Goal: Information Seeking & Learning: Learn about a topic

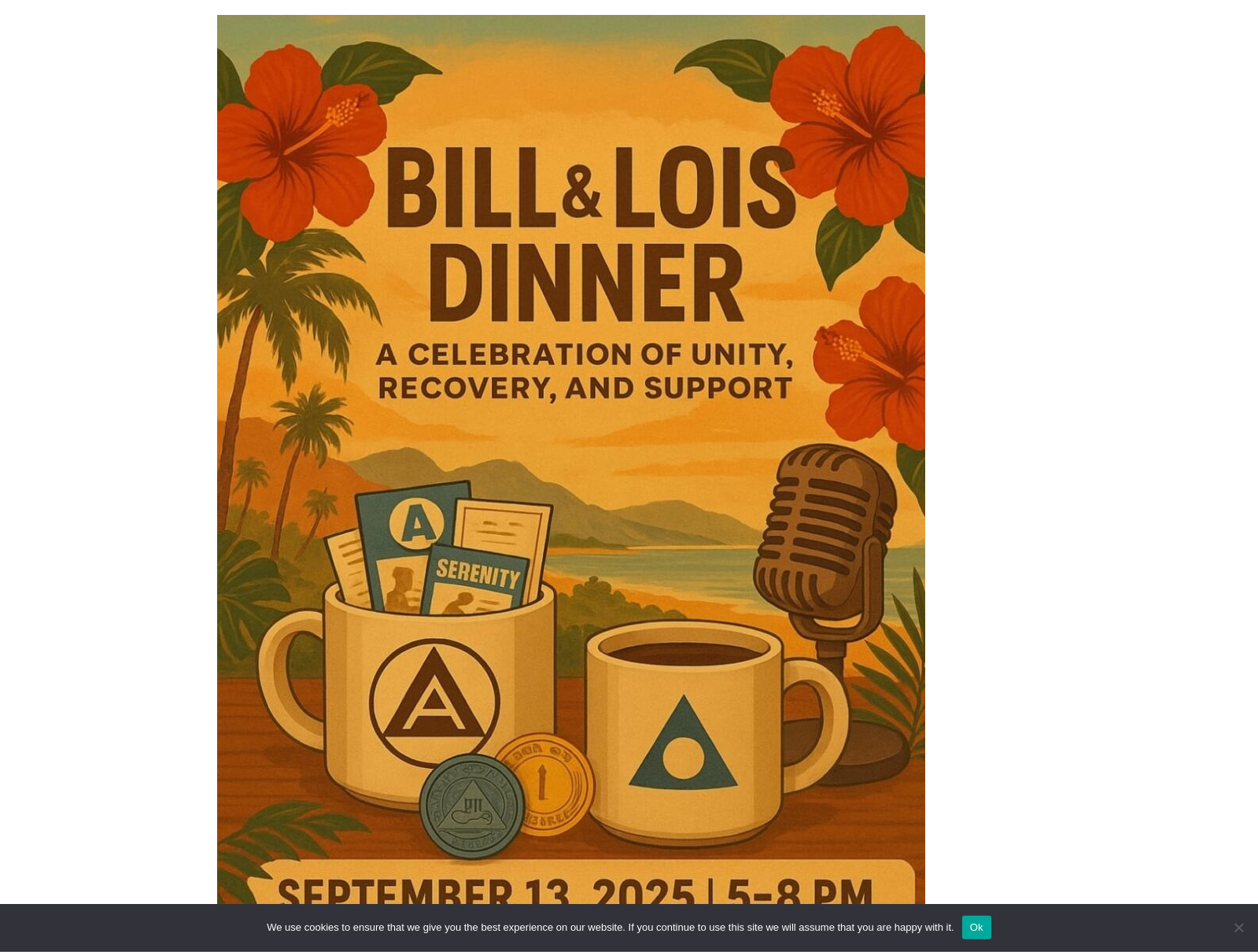
scroll to position [548, 0]
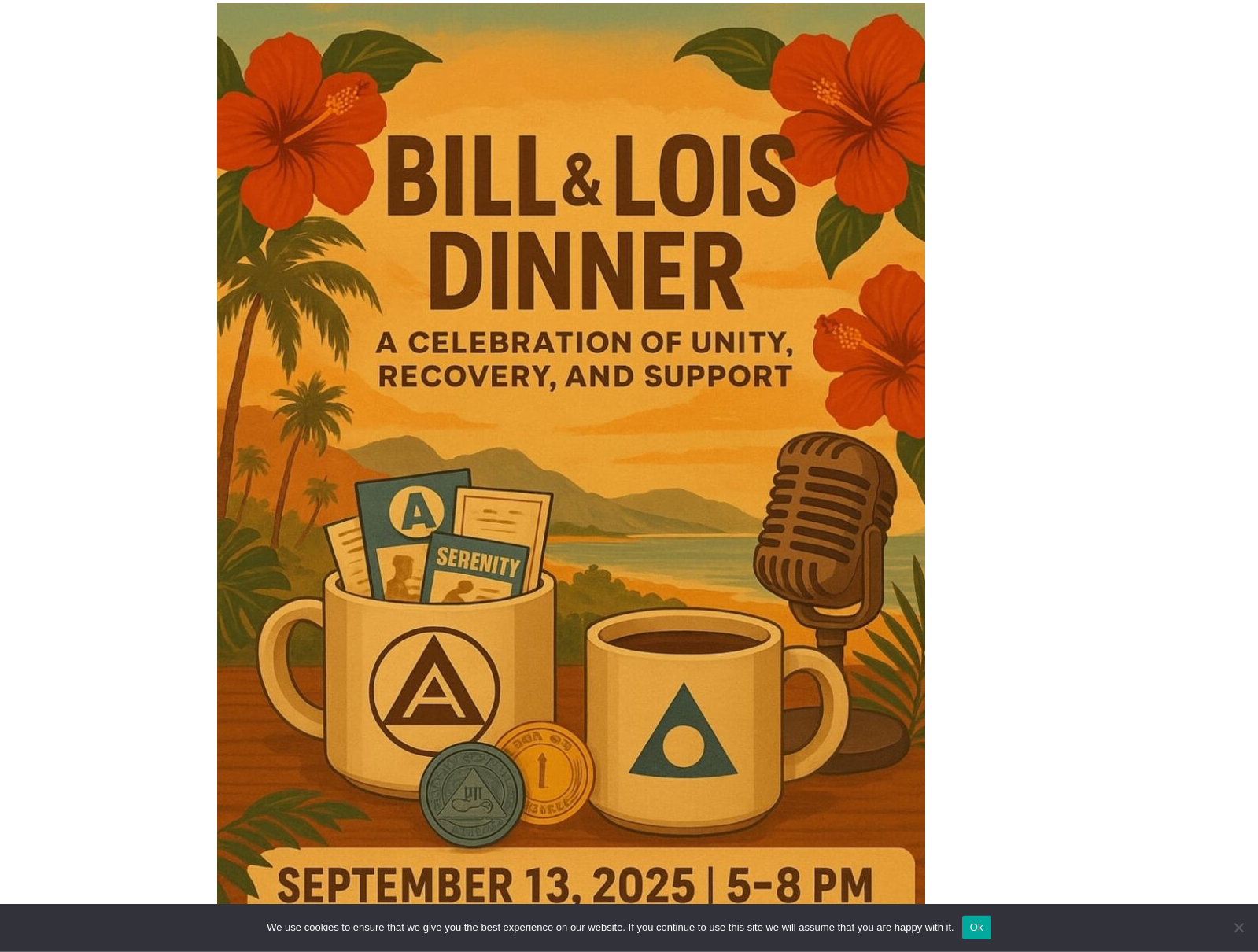
click at [630, 477] on img at bounding box center [571, 548] width 708 height 1091
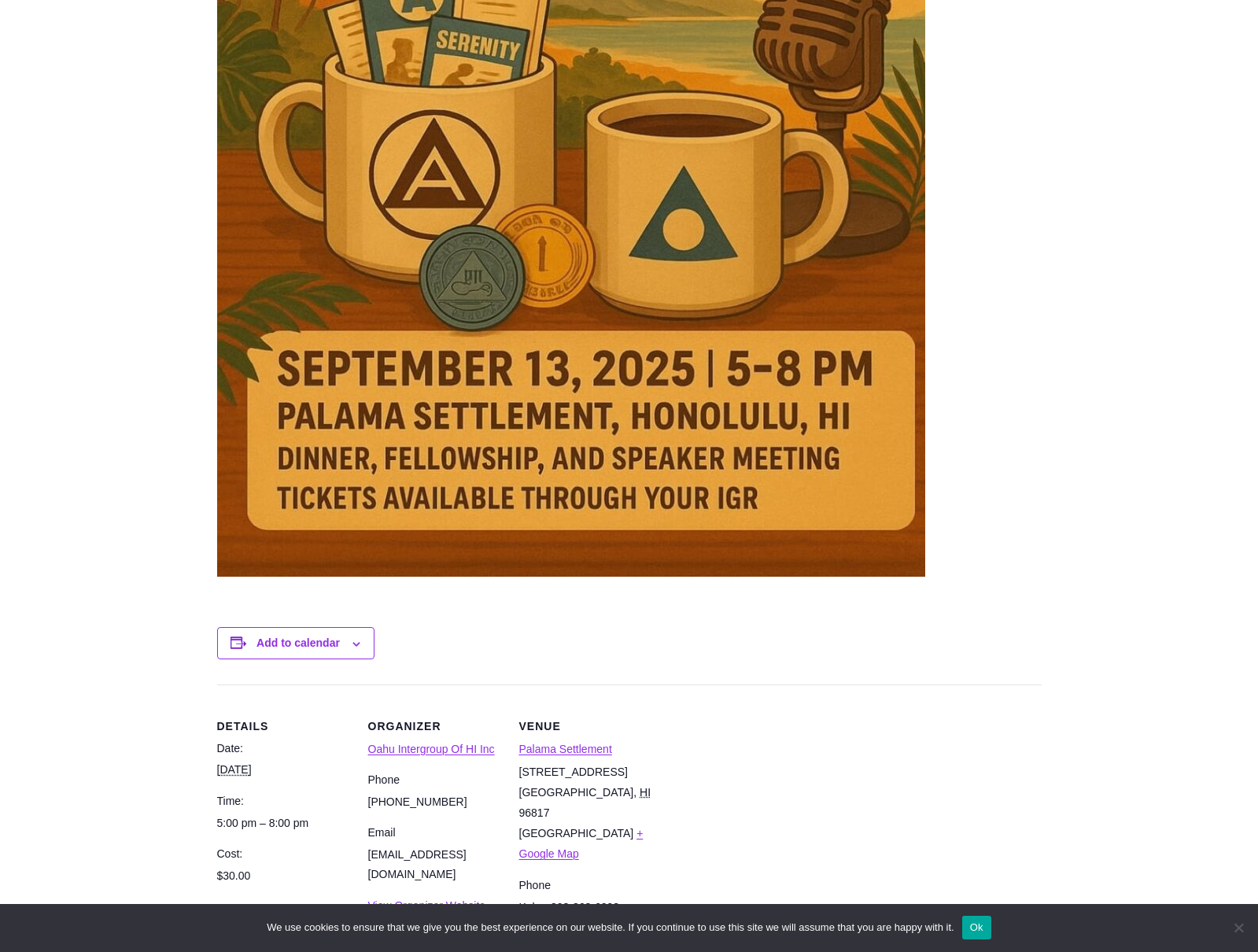
scroll to position [1290, 0]
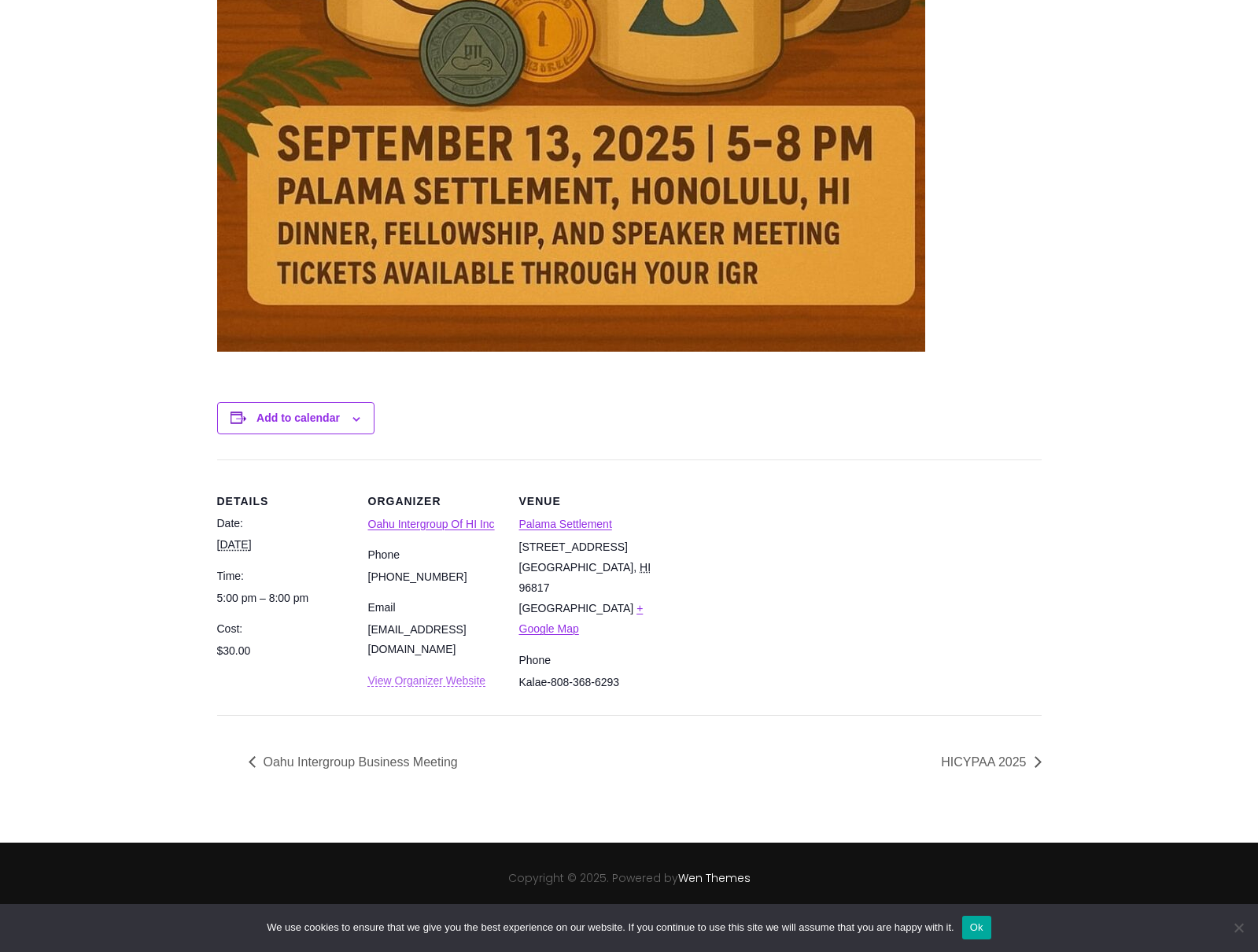
click at [432, 684] on link "View Organizer Website" at bounding box center [426, 680] width 118 height 13
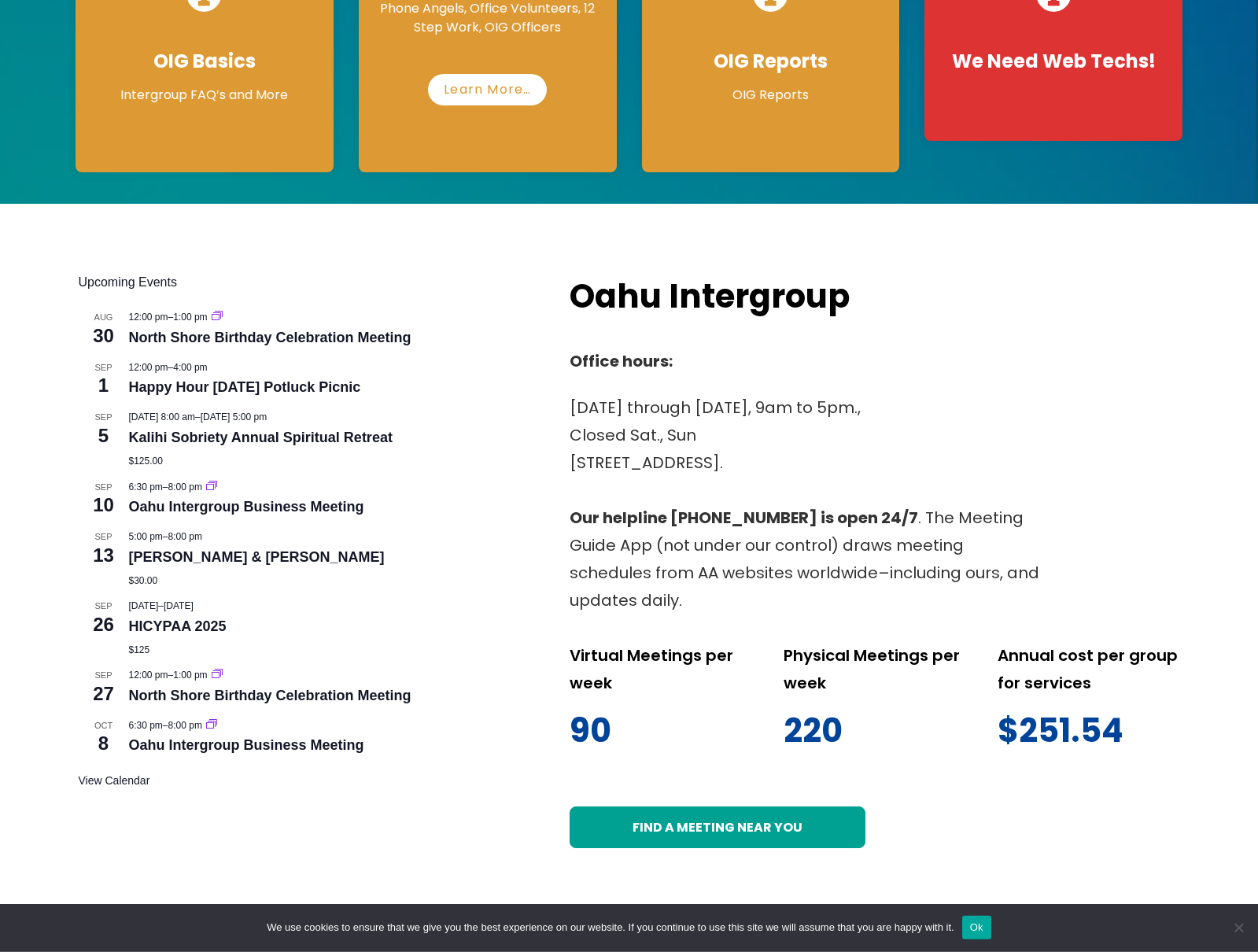
scroll to position [419, 0]
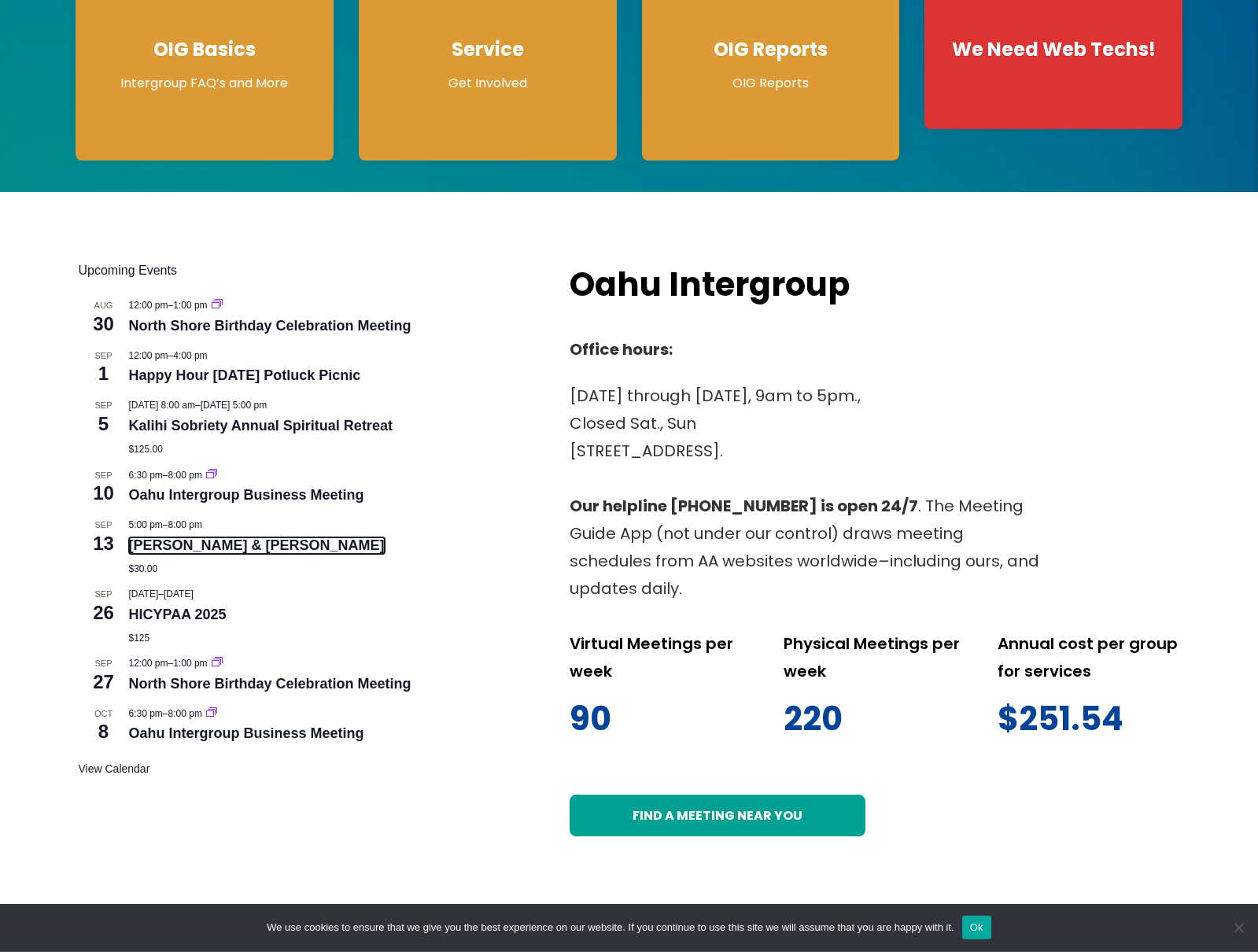
click at [230, 548] on link "[PERSON_NAME] & [PERSON_NAME]" at bounding box center [257, 546] width 255 height 17
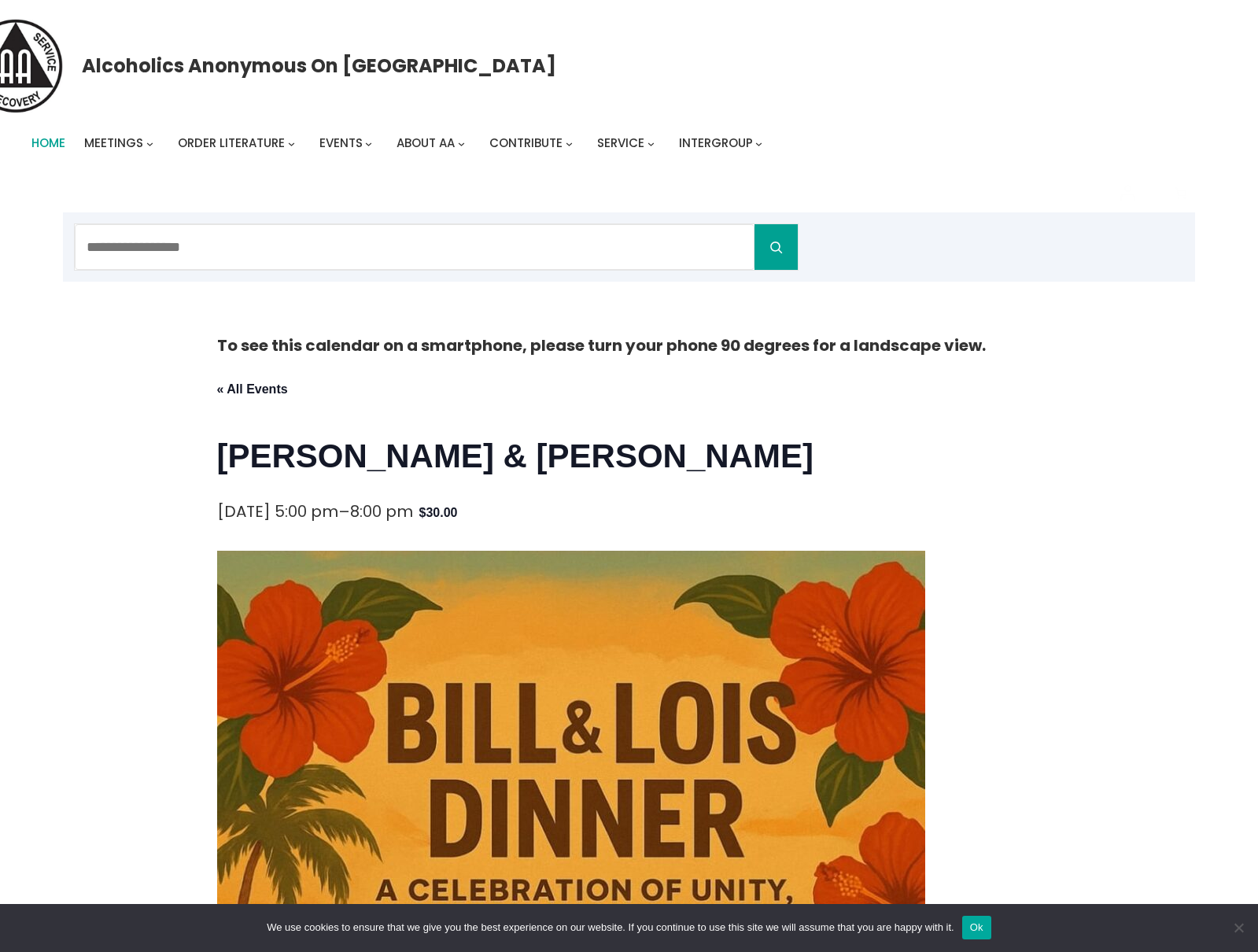
click at [38, 140] on span "Home" at bounding box center [48, 143] width 34 height 17
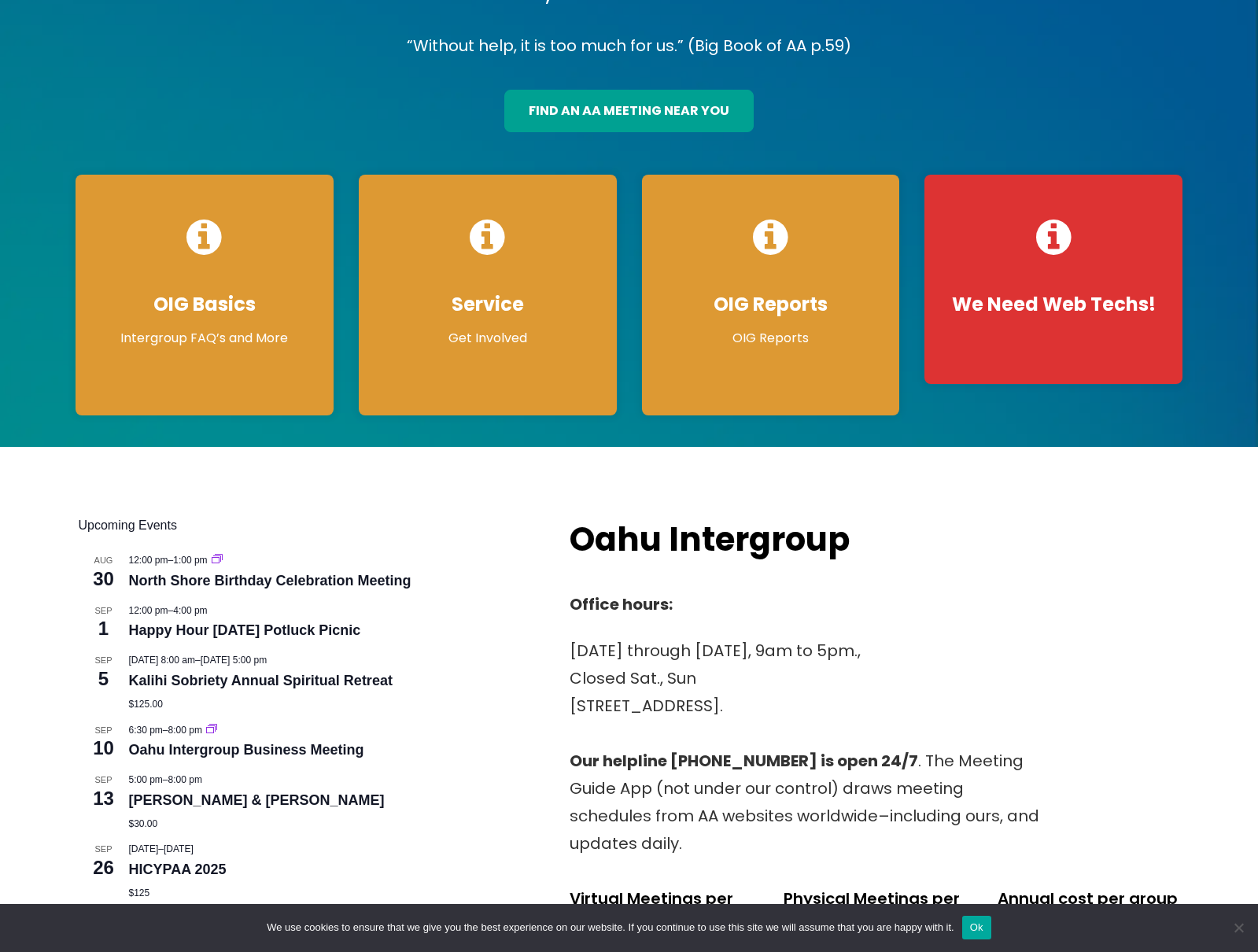
scroll to position [167, 0]
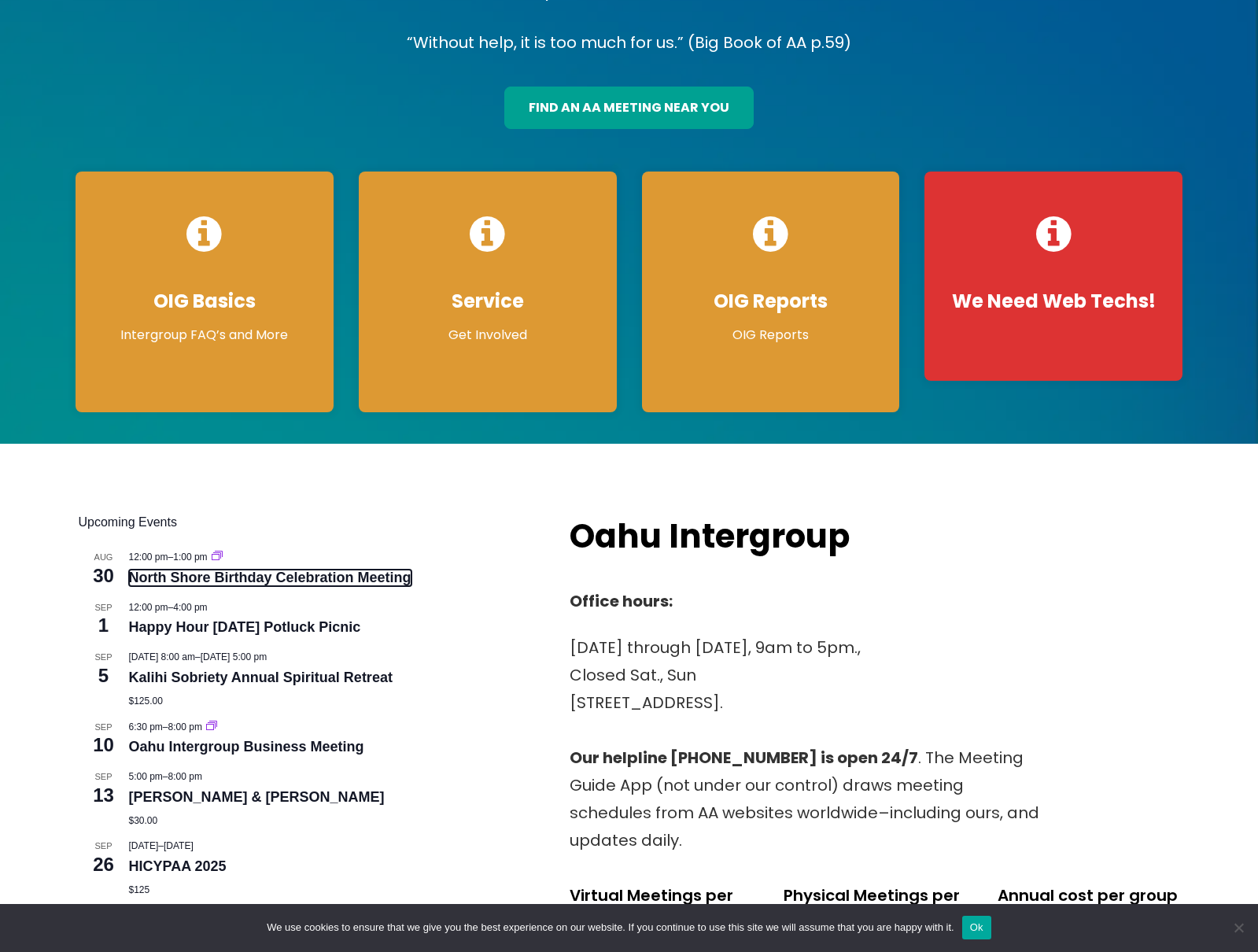
click at [195, 575] on link "North Shore Birthday Celebration Meeting" at bounding box center [271, 578] width 283 height 17
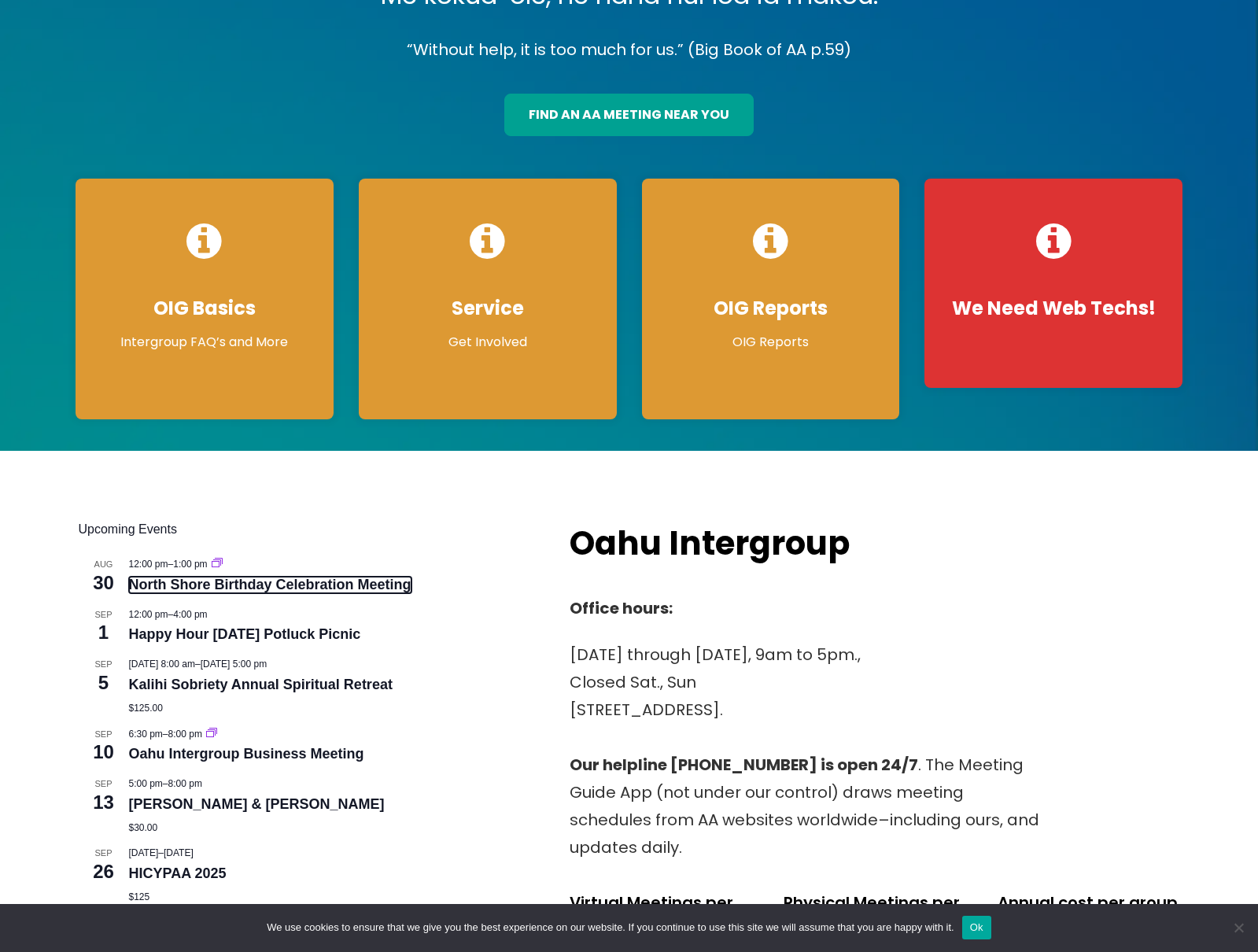
scroll to position [159, 0]
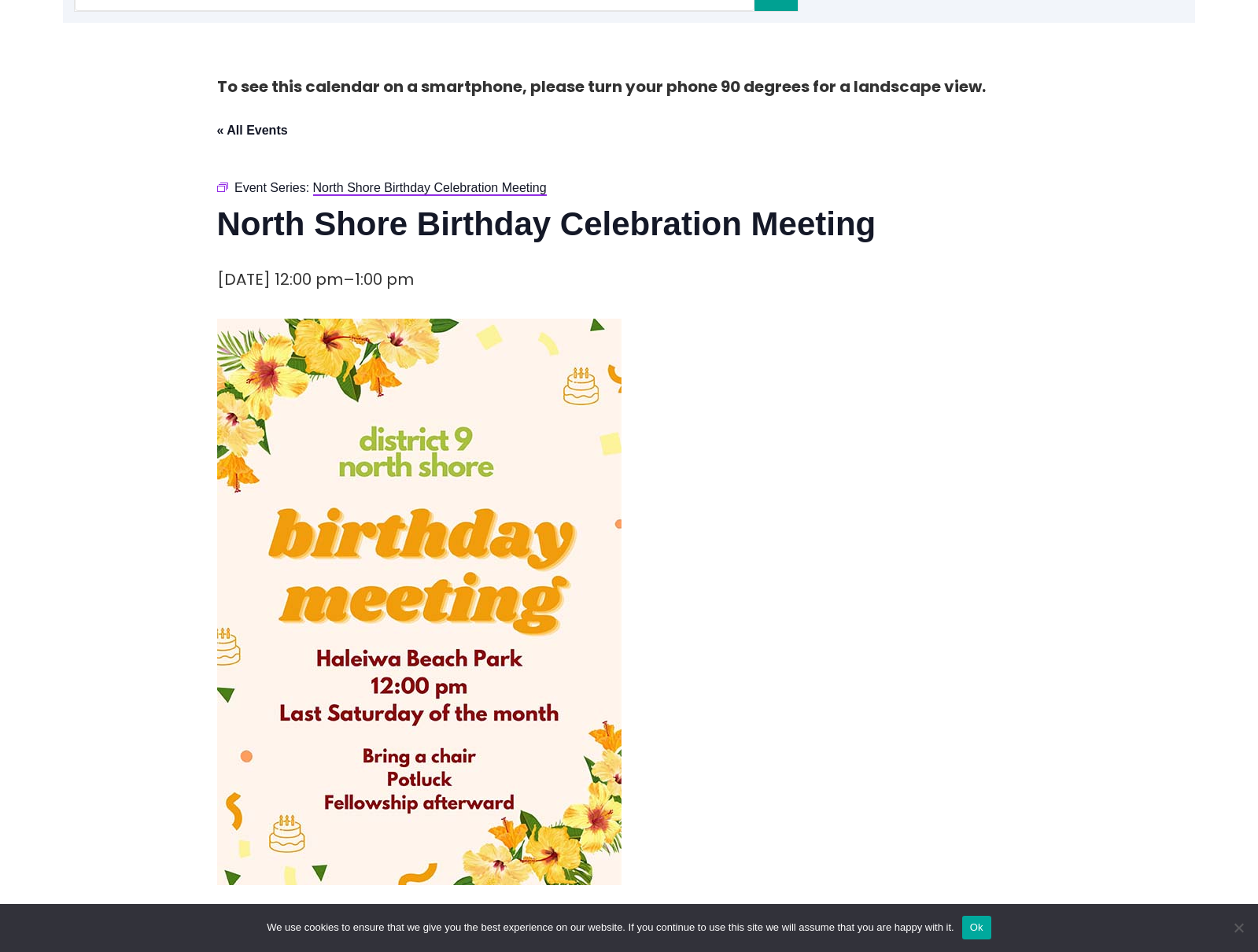
scroll to position [256, 0]
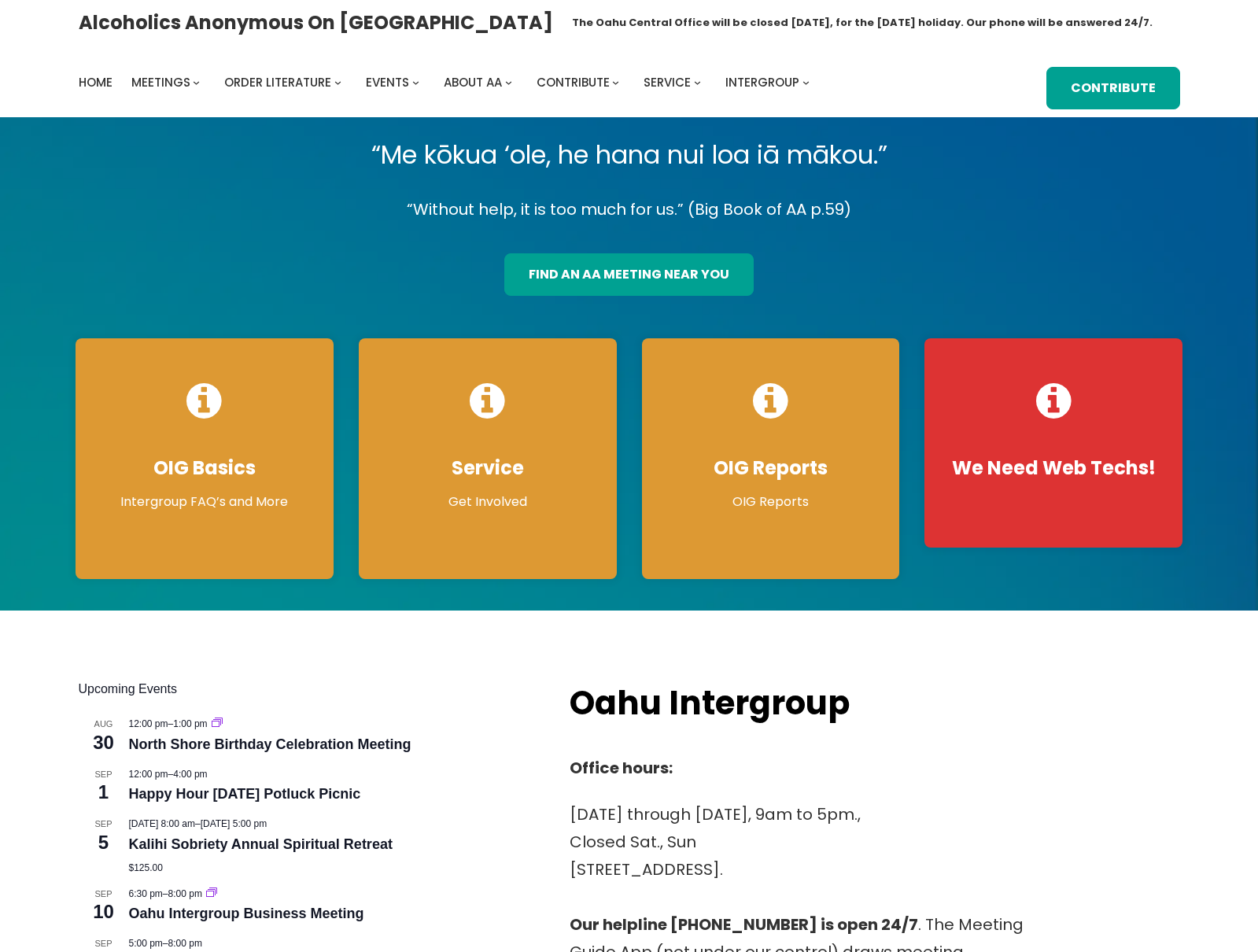
scroll to position [159, 0]
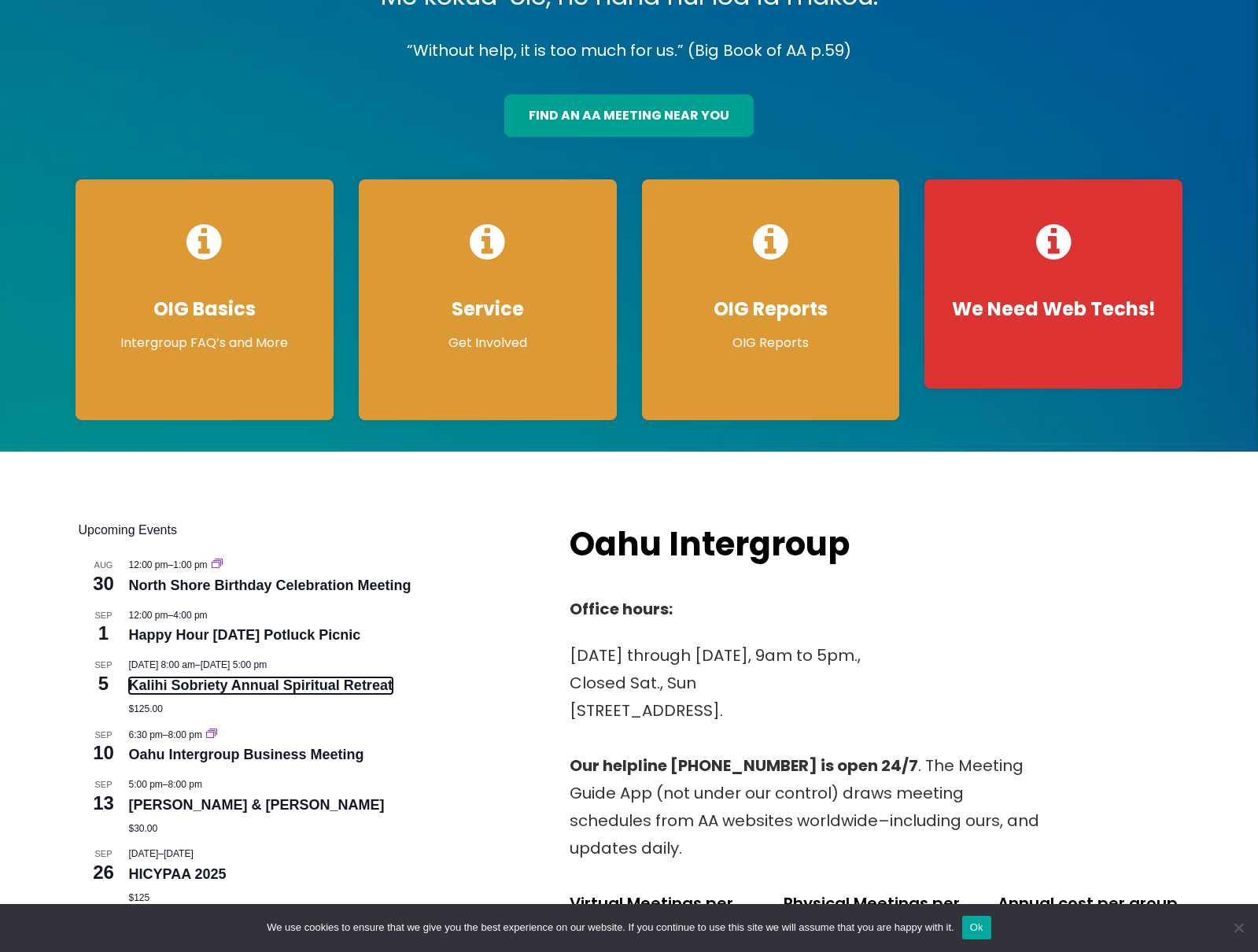
click at [165, 689] on link "Kalihi Sobriety Annual Spiritual Retreat" at bounding box center [261, 686] width 264 height 17
